Goal: Find specific page/section

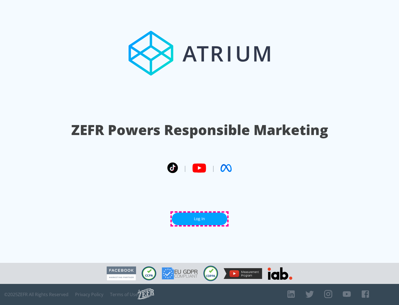
click at [200, 219] on link "Log In" at bounding box center [199, 219] width 55 height 12
